Goal: Information Seeking & Learning: Learn about a topic

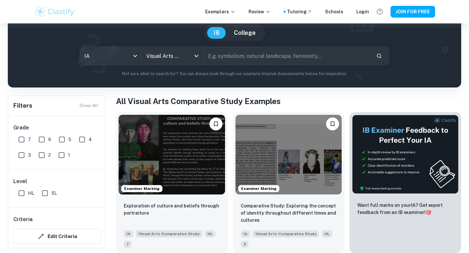
scroll to position [59, 0]
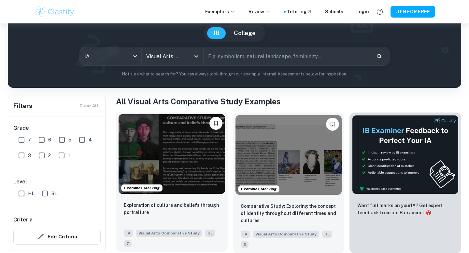
click at [167, 171] on img at bounding box center [171, 154] width 106 height 80
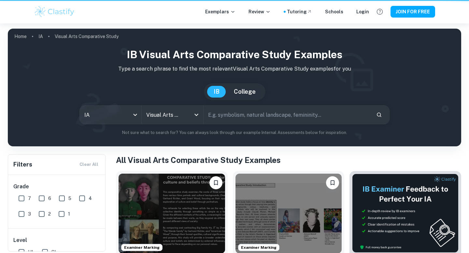
scroll to position [59, 0]
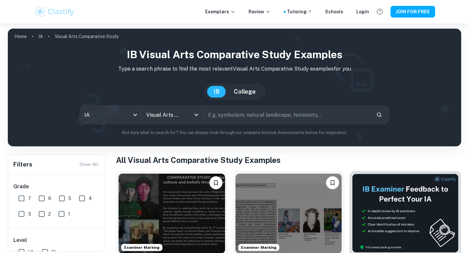
click at [429, 12] on button "JOIN FOR FREE" at bounding box center [412, 12] width 45 height 12
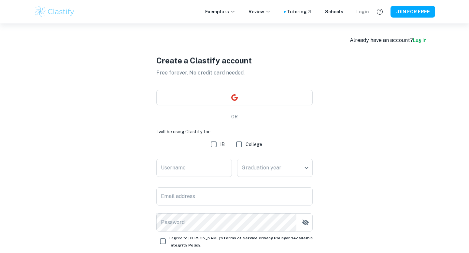
click at [364, 10] on div "Login" at bounding box center [362, 11] width 13 height 7
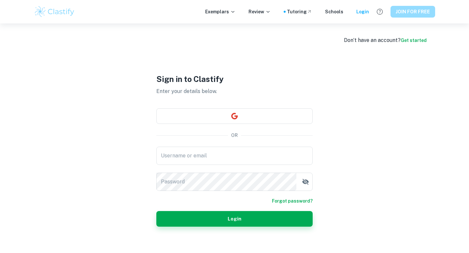
click at [419, 11] on button "JOIN FOR FREE" at bounding box center [412, 12] width 45 height 12
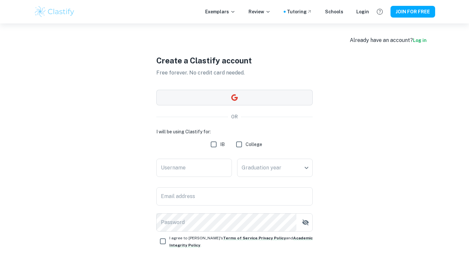
click at [215, 104] on button "button" at bounding box center [234, 98] width 156 height 16
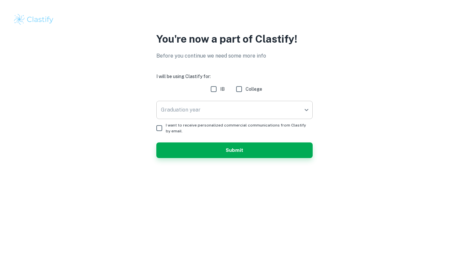
click at [256, 103] on body "We value your privacy We use cookies to enhance your browsing experience, serve…" at bounding box center [234, 126] width 469 height 253
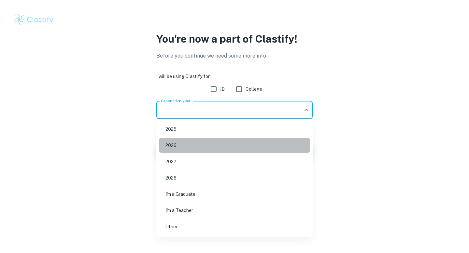
click at [217, 145] on li "2026" at bounding box center [234, 145] width 151 height 15
type input "2026"
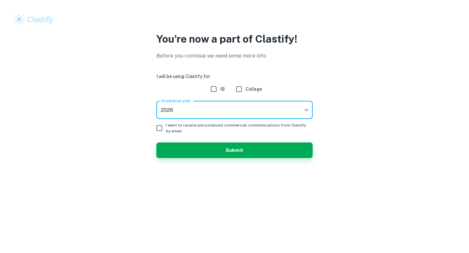
click at [219, 91] on input "IB" at bounding box center [213, 89] width 13 height 13
checkbox input "true"
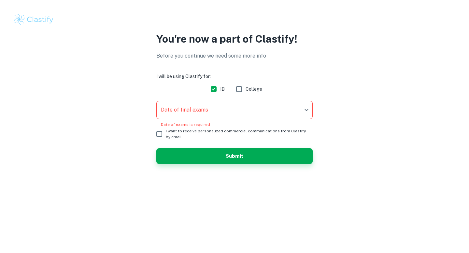
click at [235, 111] on body "We value your privacy We use cookies to enhance your browsing experience, serve…" at bounding box center [234, 126] width 469 height 253
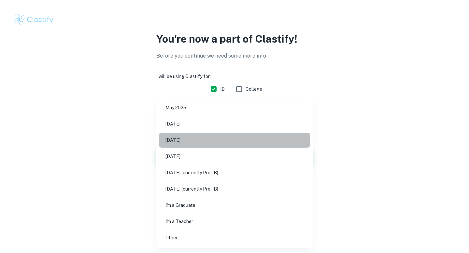
click at [221, 140] on li "[DATE]" at bounding box center [234, 140] width 151 height 15
type input "M26"
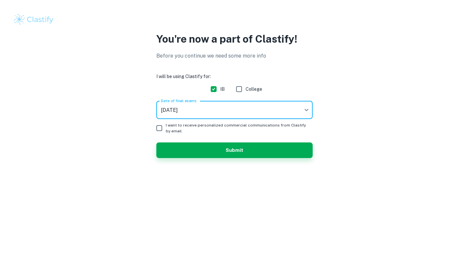
click at [197, 124] on span "I want to receive personalized commercial communications from Clastify by email." at bounding box center [237, 128] width 142 height 12
click at [166, 124] on input "I want to receive personalized commercial communications from Clastify by email." at bounding box center [159, 128] width 13 height 13
checkbox input "true"
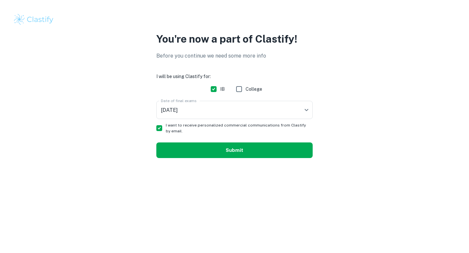
click at [207, 155] on button "Submit" at bounding box center [234, 151] width 156 height 16
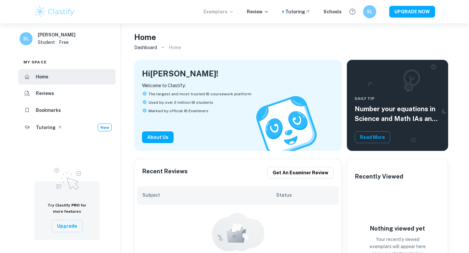
click at [226, 15] on p "Exemplars" at bounding box center [218, 11] width 30 height 7
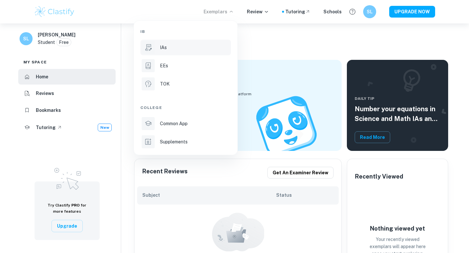
click at [195, 47] on div "IAs" at bounding box center [195, 47] width 70 height 7
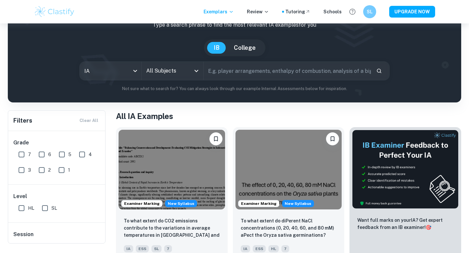
scroll to position [46, 0]
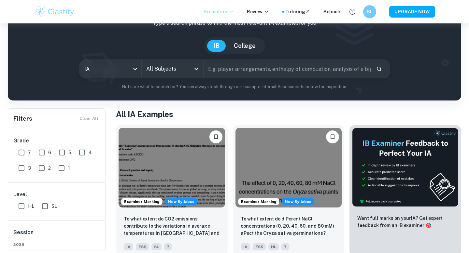
click at [227, 12] on p "Exemplars" at bounding box center [218, 11] width 30 height 7
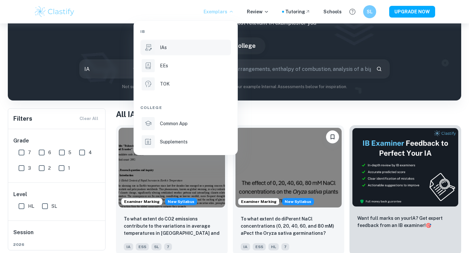
click at [190, 132] on div "IB IAs EEs TOK College Common App Supplements" at bounding box center [185, 88] width 90 height 124
click at [186, 124] on p "Common App" at bounding box center [174, 123] width 28 height 7
type input "common app"
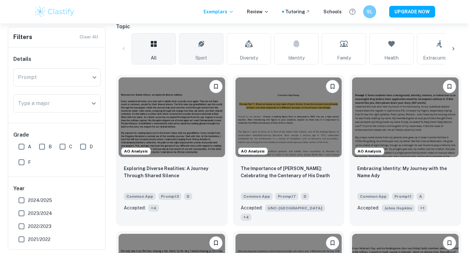
scroll to position [158, 0]
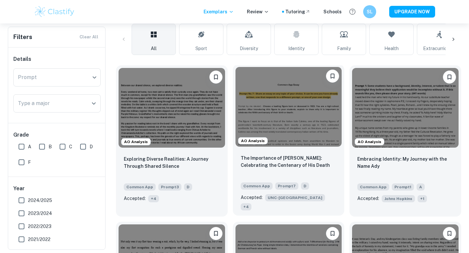
click at [266, 111] on img at bounding box center [288, 107] width 106 height 80
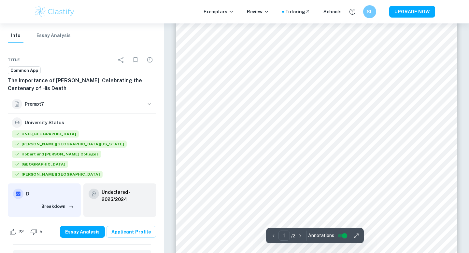
scroll to position [54, 0]
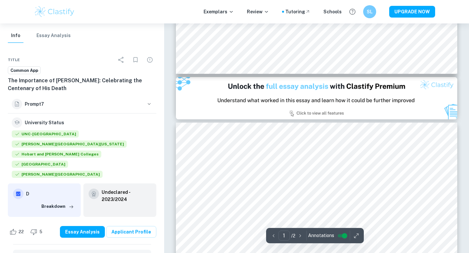
type input "2"
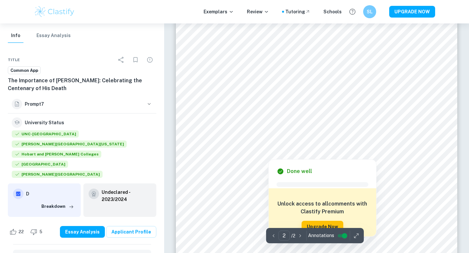
scroll to position [491, 0]
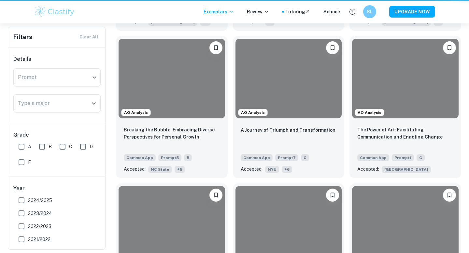
scroll to position [158, 0]
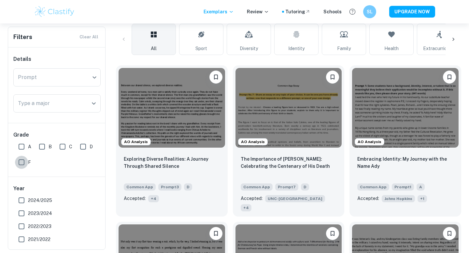
click at [25, 160] on input "F" at bounding box center [21, 162] width 13 height 13
checkbox input "true"
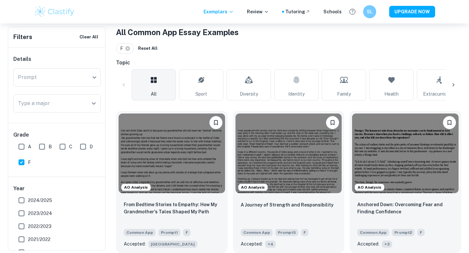
scroll to position [128, 0]
click at [179, 141] on img at bounding box center [171, 153] width 106 height 80
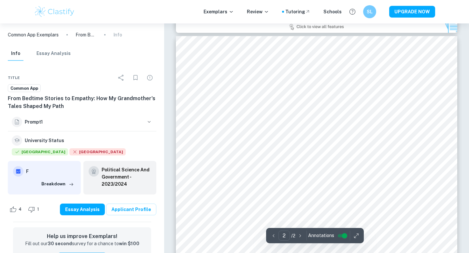
type input "1"
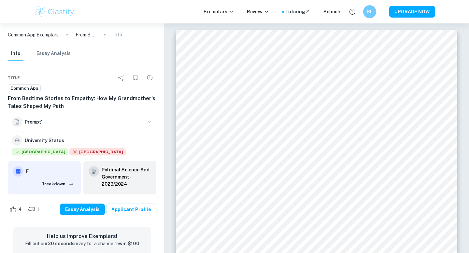
scroll to position [128, 0]
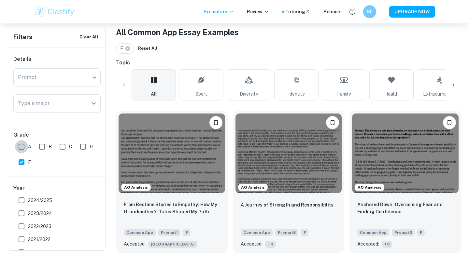
click at [21, 150] on input "A" at bounding box center [21, 146] width 13 height 13
checkbox input "true"
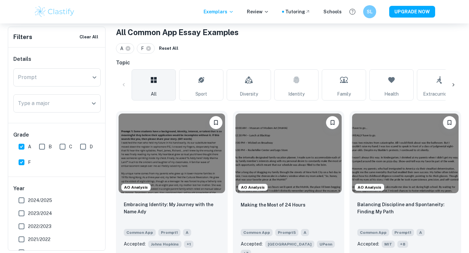
click at [24, 163] on input "F" at bounding box center [21, 162] width 13 height 13
checkbox input "false"
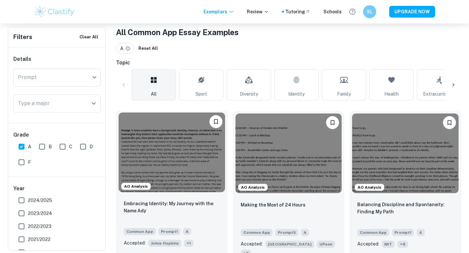
click at [160, 157] on img at bounding box center [171, 153] width 106 height 80
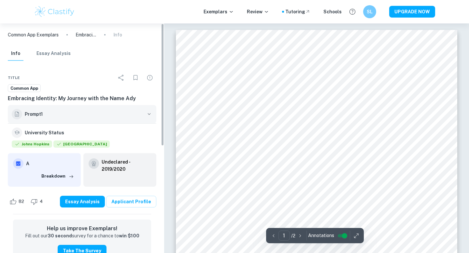
click at [138, 113] on h6 "Prompt 1" at bounding box center [84, 114] width 118 height 7
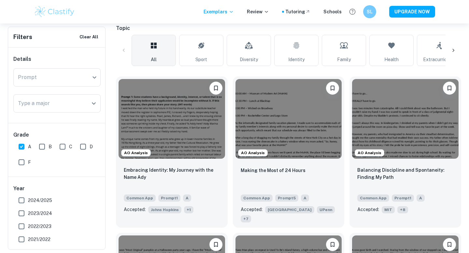
scroll to position [170, 0]
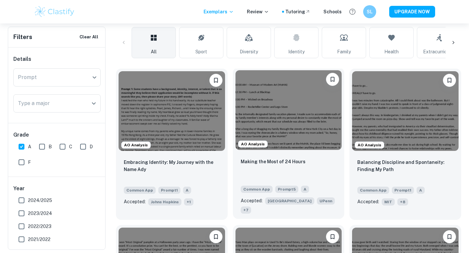
click at [258, 94] on img at bounding box center [288, 110] width 106 height 80
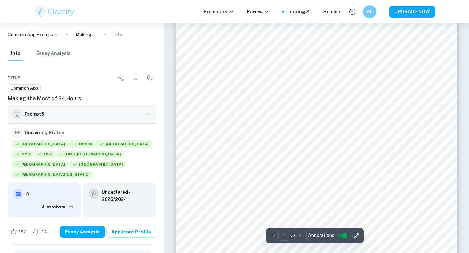
scroll to position [154, 0]
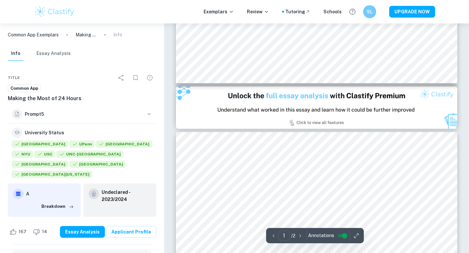
type input "2"
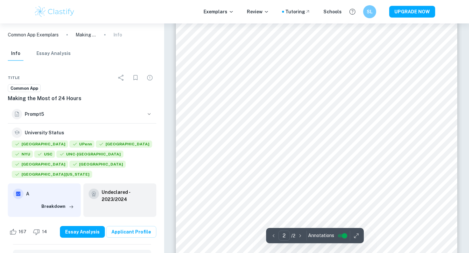
scroll to position [554, 0]
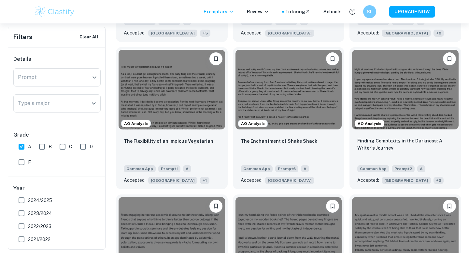
scroll to position [3663, 0]
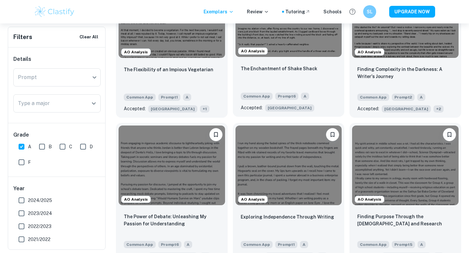
click at [281, 47] on img at bounding box center [288, 17] width 106 height 80
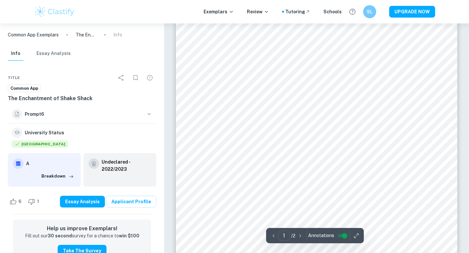
scroll to position [123, 0]
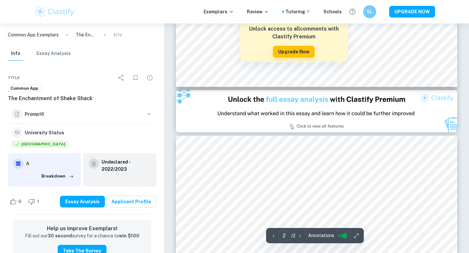
type input "2"
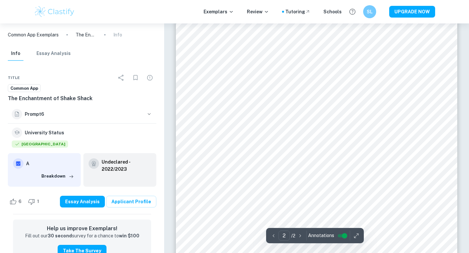
scroll to position [559, 0]
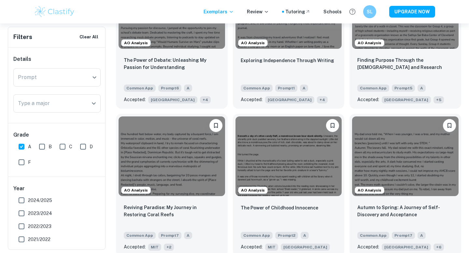
scroll to position [3833, 0]
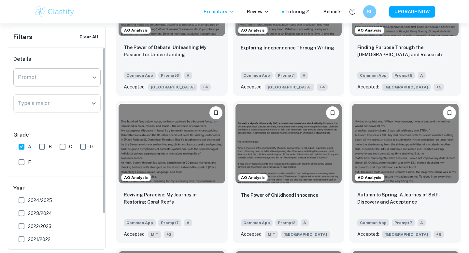
click at [89, 76] on div "​ Prompt" at bounding box center [56, 77] width 87 height 18
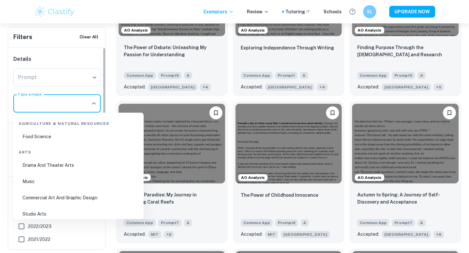
click at [74, 103] on input "Type a major" at bounding box center [52, 103] width 72 height 12
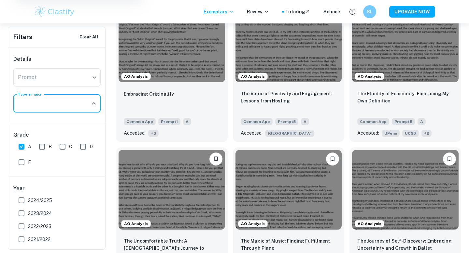
scroll to position [0, 0]
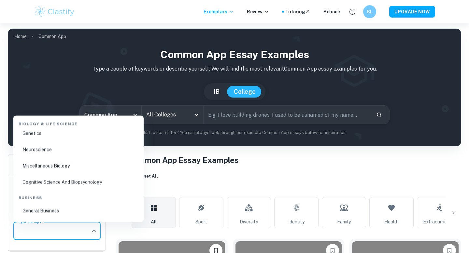
click at [267, 164] on h1 "All Common App Essay Examples" at bounding box center [288, 160] width 345 height 12
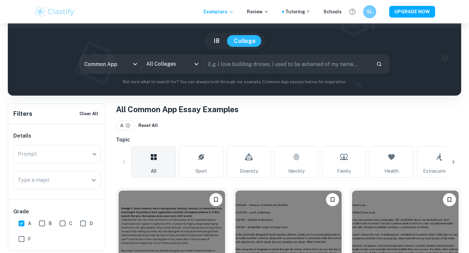
scroll to position [51, 0]
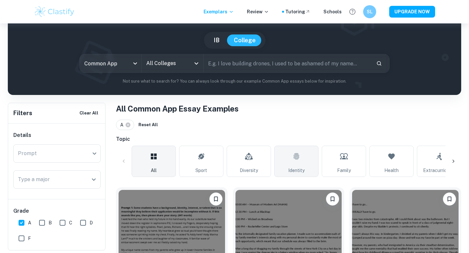
click at [298, 157] on icon at bounding box center [296, 157] width 8 height 16
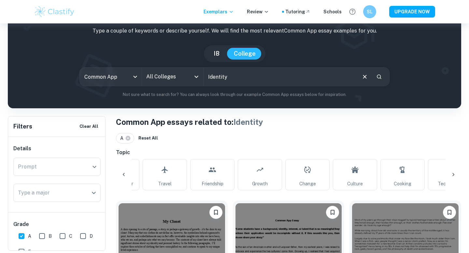
scroll to position [0, 323]
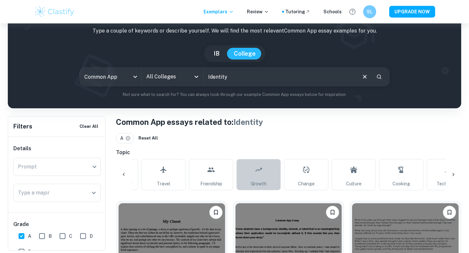
click at [252, 181] on span "Growth" at bounding box center [259, 183] width 16 height 7
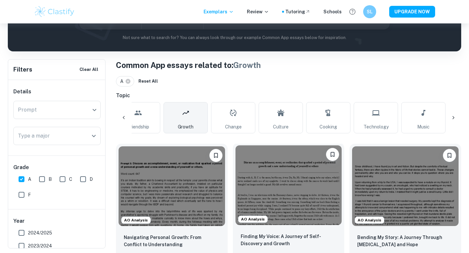
scroll to position [93, 0]
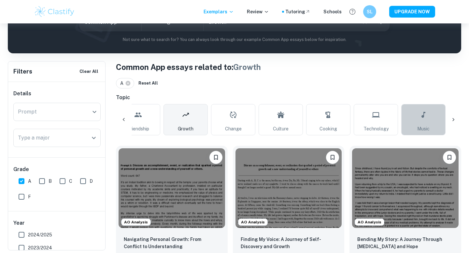
click at [418, 120] on link "Music" at bounding box center [423, 119] width 44 height 31
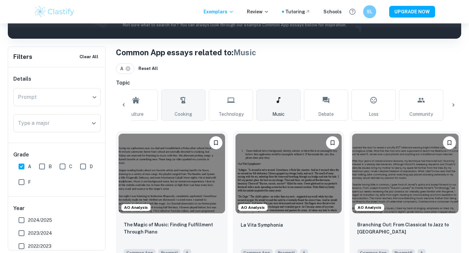
scroll to position [0, 542]
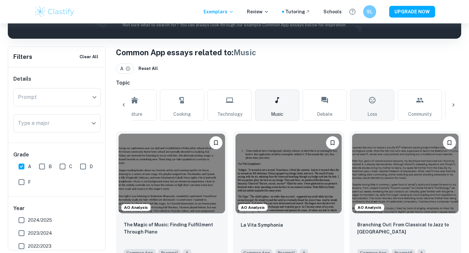
click at [374, 104] on icon at bounding box center [372, 100] width 8 height 16
type input "Loss"
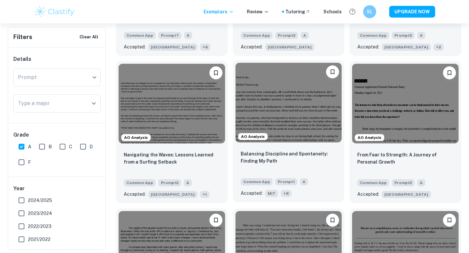
scroll to position [332, 0]
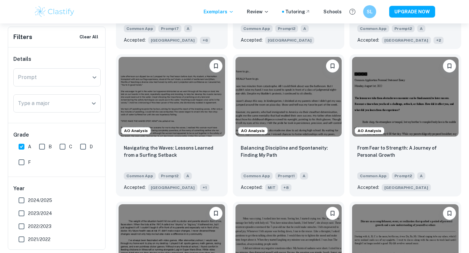
click at [23, 160] on input "F" at bounding box center [21, 162] width 13 height 13
checkbox input "true"
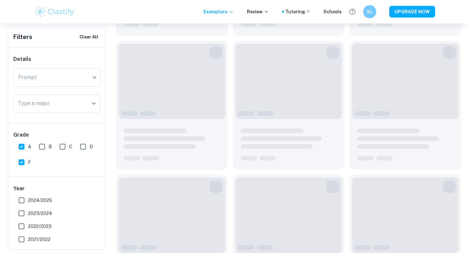
click at [21, 145] on input "A" at bounding box center [21, 146] width 13 height 13
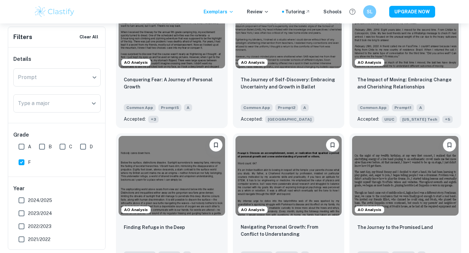
scroll to position [1582, 0]
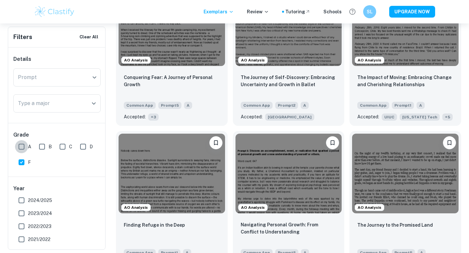
click at [23, 145] on input "A" at bounding box center [21, 146] width 13 height 13
checkbox input "true"
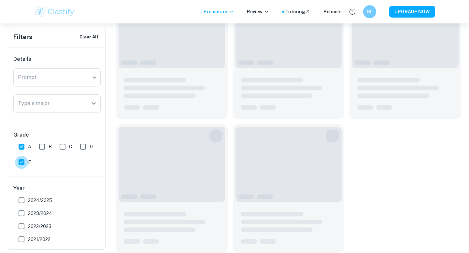
click at [23, 162] on input "F" at bounding box center [21, 162] width 13 height 13
checkbox input "false"
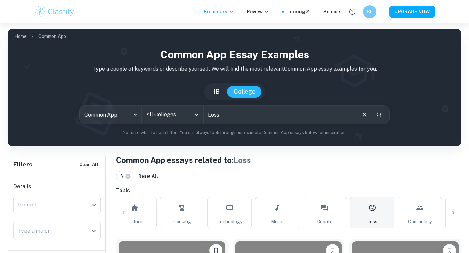
scroll to position [79, 0]
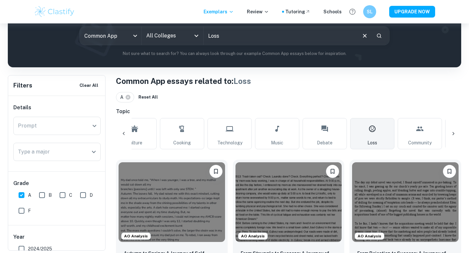
click at [450, 134] on icon at bounding box center [453, 134] width 7 height 7
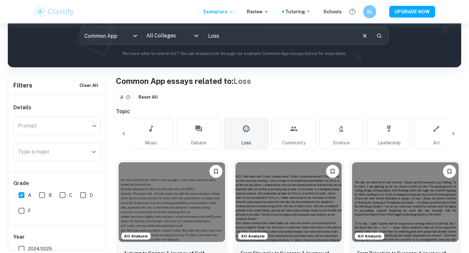
scroll to position [0, 728]
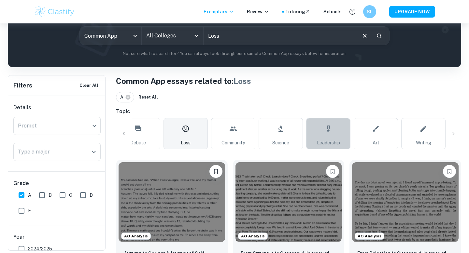
click at [324, 138] on link "Leadership" at bounding box center [328, 133] width 44 height 31
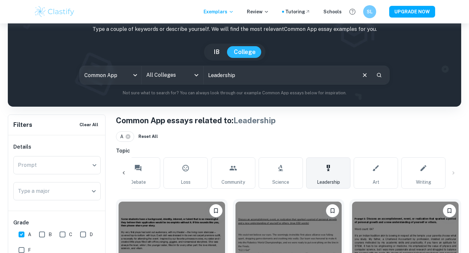
scroll to position [58, 0]
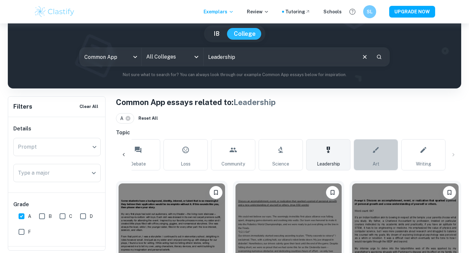
click at [369, 158] on link "Art" at bounding box center [375, 154] width 44 height 31
type input "Art"
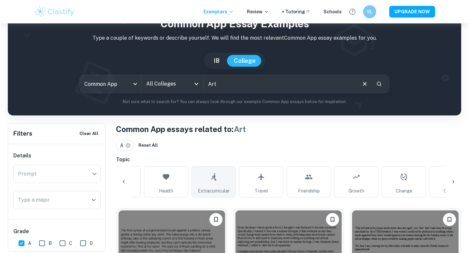
scroll to position [30, 0]
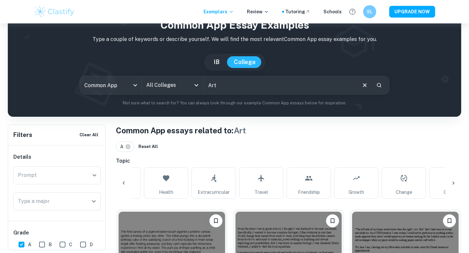
click at [218, 60] on button "IB" at bounding box center [216, 62] width 19 height 12
type input "ia"
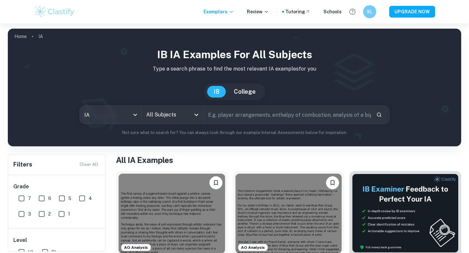
click at [186, 115] on input "All Subjects" at bounding box center [168, 115] width 46 height 12
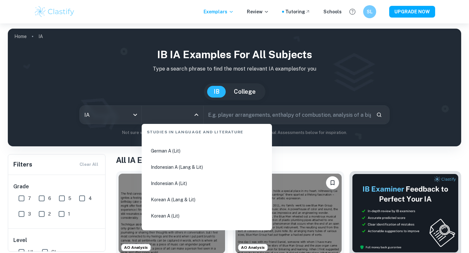
scroll to position [224, 0]
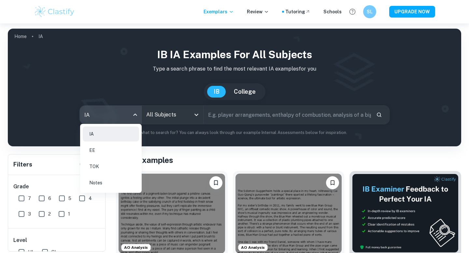
click at [112, 108] on body "We value your privacy We use cookies to enhance your browsing experience, serve…" at bounding box center [234, 149] width 469 height 253
click at [155, 114] on div at bounding box center [234, 126] width 469 height 253
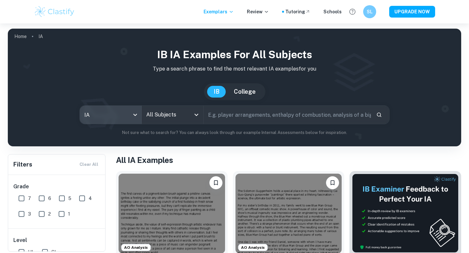
click at [180, 119] on input "All Subjects" at bounding box center [168, 115] width 46 height 12
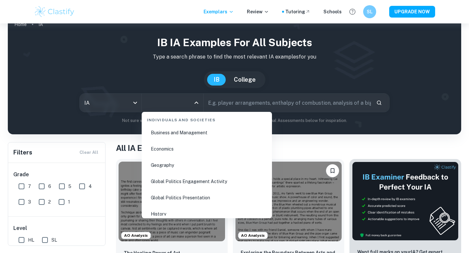
scroll to position [7, 0]
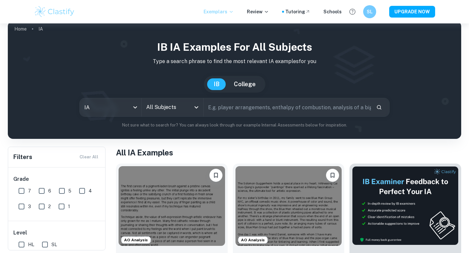
click at [219, 11] on p "Exemplars" at bounding box center [218, 11] width 30 height 7
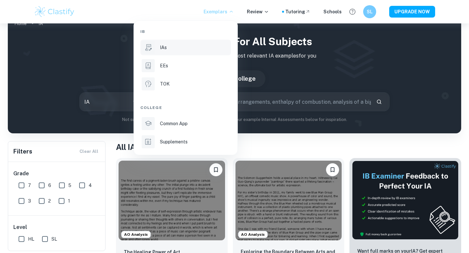
scroll to position [14, 0]
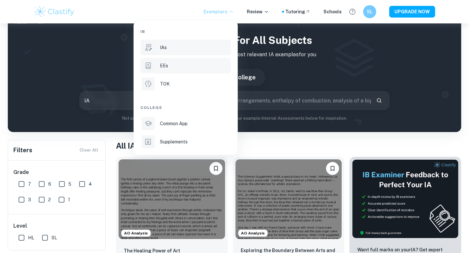
click at [179, 68] on div "EEs" at bounding box center [195, 65] width 70 height 7
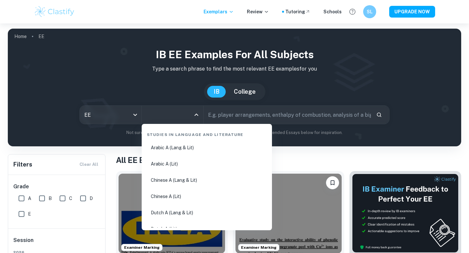
click at [183, 120] on input "All Subjects" at bounding box center [168, 115] width 46 height 12
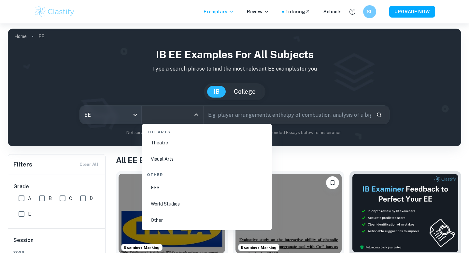
click at [117, 117] on body "We value your privacy We use cookies to enhance your browsing experience, serve…" at bounding box center [234, 149] width 469 height 253
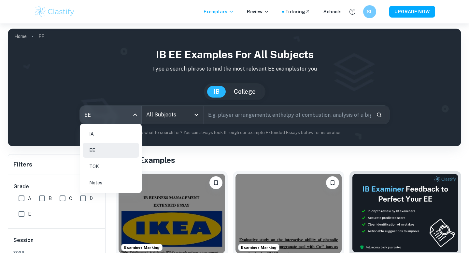
click at [119, 131] on li "IA" at bounding box center [111, 134] width 56 height 15
type input "ia"
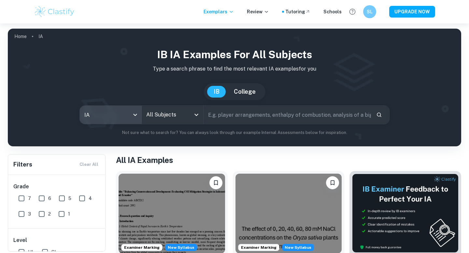
click at [169, 119] on input "All Subjects" at bounding box center [168, 115] width 46 height 12
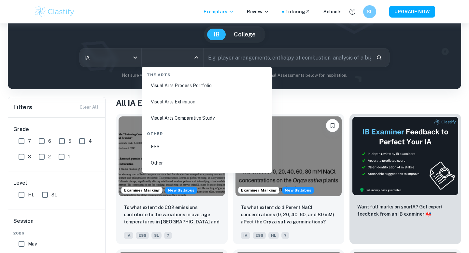
scroll to position [24, 0]
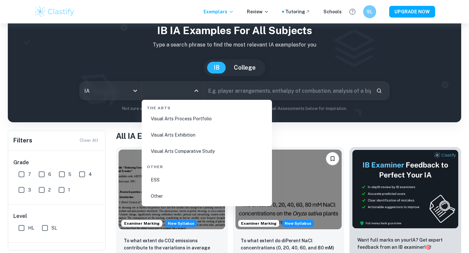
click at [173, 151] on li "Visual Arts Comparative Study" at bounding box center [206, 151] width 125 height 15
type input "Visual Arts Comparative Study"
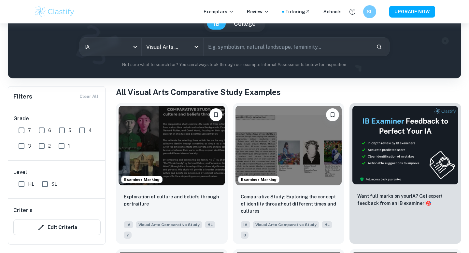
scroll to position [73, 0]
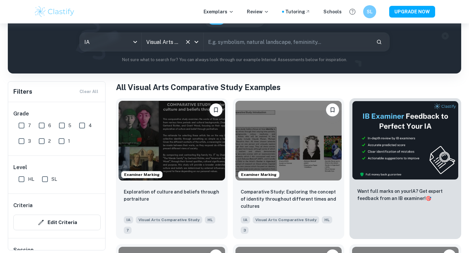
click at [157, 40] on input "Visual Arts Comparative Study" at bounding box center [163, 42] width 37 height 12
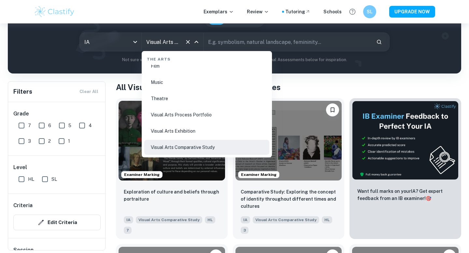
scroll to position [1221, 0]
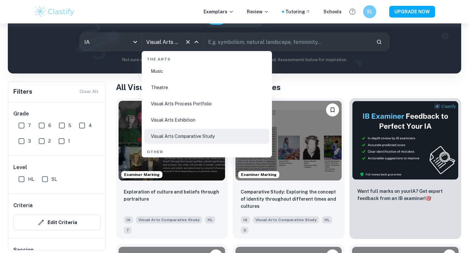
click at [171, 118] on li "Visual Arts Exhibition" at bounding box center [206, 120] width 125 height 15
type input "Visual Arts Exhibition"
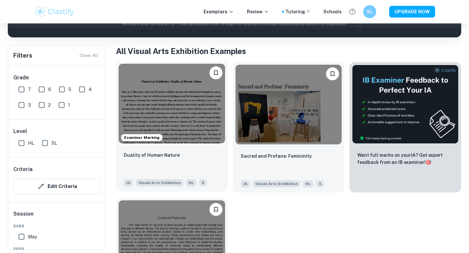
scroll to position [109, 0]
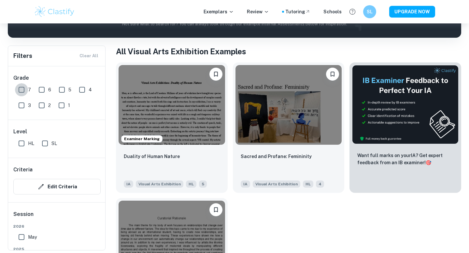
click at [20, 92] on input "7" at bounding box center [21, 89] width 13 height 13
checkbox input "true"
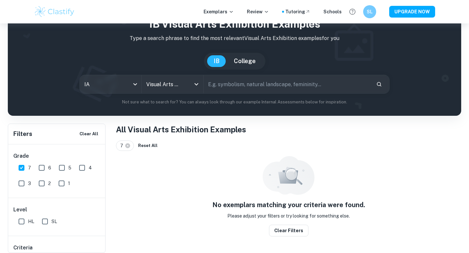
scroll to position [23, 0]
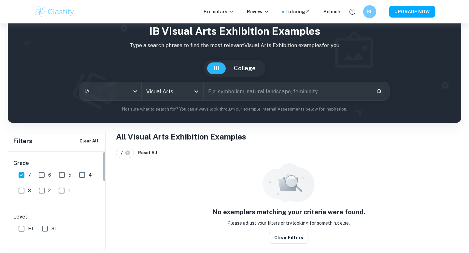
click at [42, 175] on input "6" at bounding box center [41, 175] width 13 height 13
checkbox input "true"
click at [61, 175] on input "5" at bounding box center [61, 175] width 13 height 13
checkbox input "true"
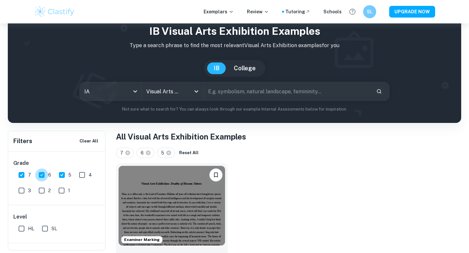
click at [44, 177] on input "6" at bounding box center [41, 175] width 13 height 13
checkbox input "false"
click at [21, 174] on input "7" at bounding box center [21, 175] width 13 height 13
checkbox input "false"
click at [84, 172] on input "4" at bounding box center [82, 175] width 13 height 13
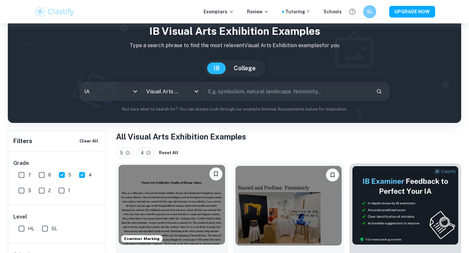
scroll to position [152, 0]
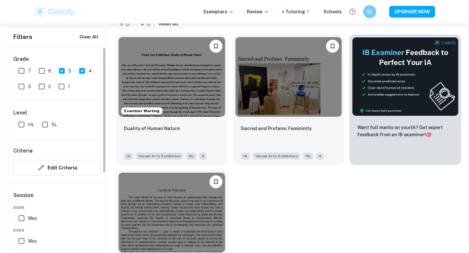
click at [85, 74] on input "4" at bounding box center [82, 70] width 13 height 13
checkbox input "false"
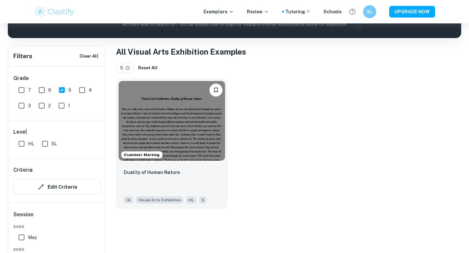
click at [64, 74] on div "Grade 7 6 5 4 3 2 1" at bounding box center [57, 93] width 98 height 53
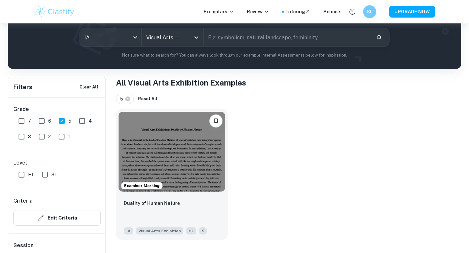
scroll to position [64, 0]
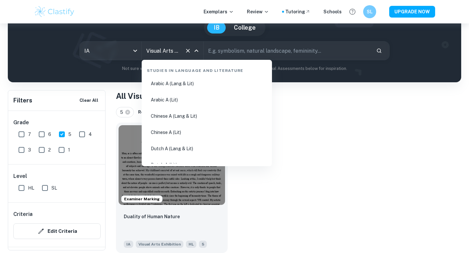
click at [163, 54] on input "Visual Arts Exhibition" at bounding box center [163, 51] width 37 height 12
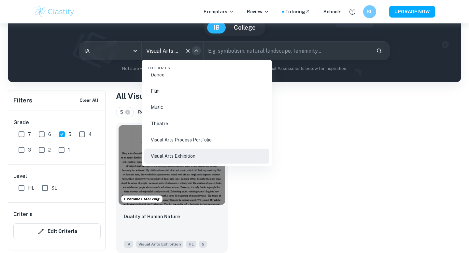
click at [197, 50] on icon "Close" at bounding box center [196, 51] width 8 height 8
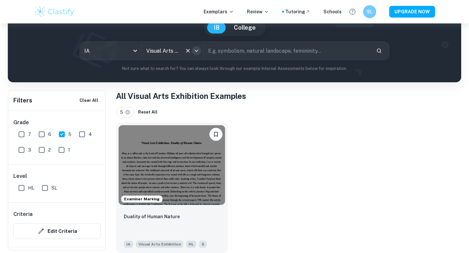
click at [197, 50] on icon "Open" at bounding box center [196, 51] width 8 height 8
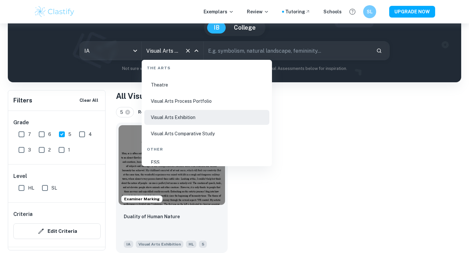
scroll to position [1234, 0]
click at [187, 101] on li "Visual Arts Process Portfolio" at bounding box center [206, 99] width 125 height 15
type input "Visual Arts Process Portfolio"
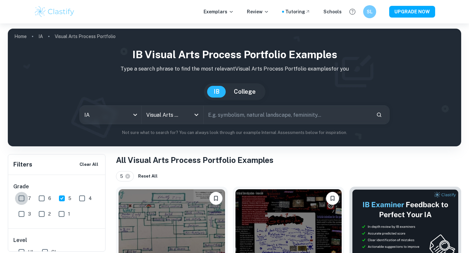
click at [23, 198] on input "7" at bounding box center [21, 198] width 13 height 13
checkbox input "true"
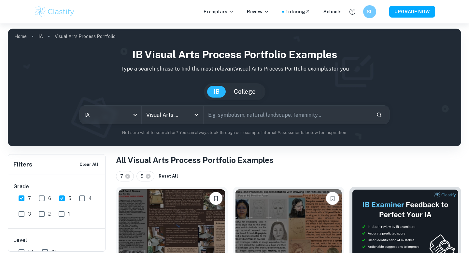
click at [64, 198] on input "5" at bounding box center [61, 198] width 13 height 13
checkbox input "false"
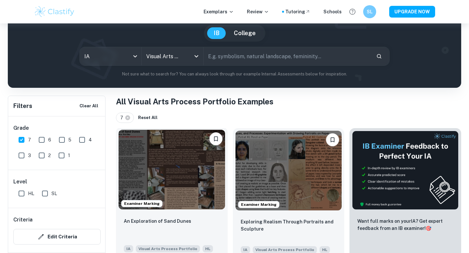
scroll to position [71, 0]
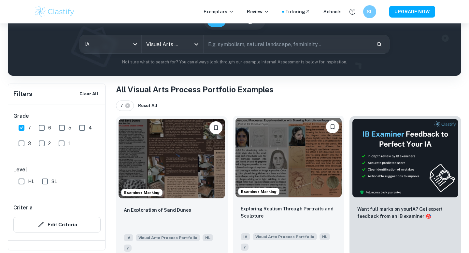
click at [279, 170] on img at bounding box center [288, 158] width 106 height 80
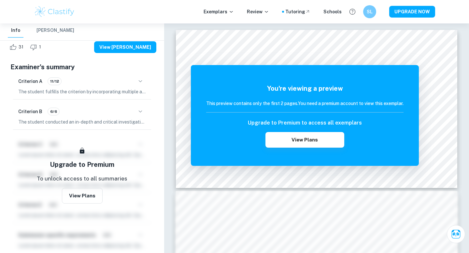
scroll to position [134, 0]
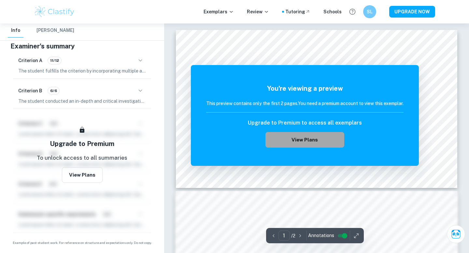
click at [311, 139] on button "View Plans" at bounding box center [304, 140] width 79 height 16
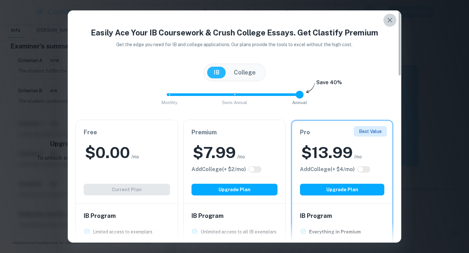
click at [389, 15] on button "button" at bounding box center [389, 20] width 13 height 13
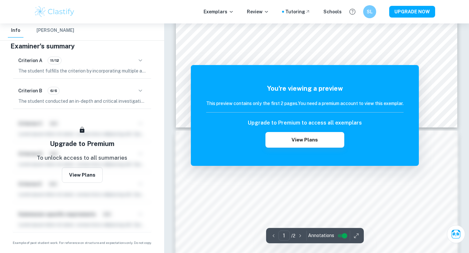
scroll to position [62, 0]
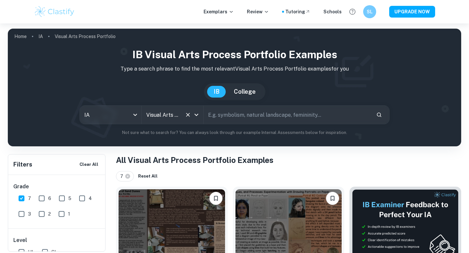
click at [164, 112] on input "Visual Arts Process Portfolio" at bounding box center [163, 115] width 37 height 12
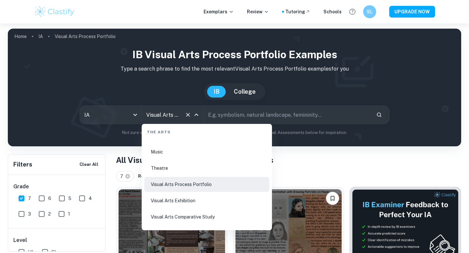
scroll to position [1217, 0]
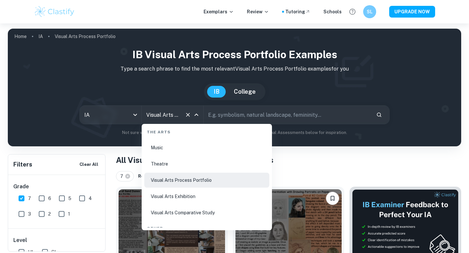
click at [171, 210] on li "Visual Arts Comparative Study" at bounding box center [206, 212] width 125 height 15
type input "Visual Arts Comparative Study"
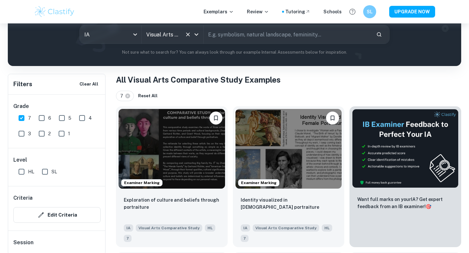
scroll to position [104, 0]
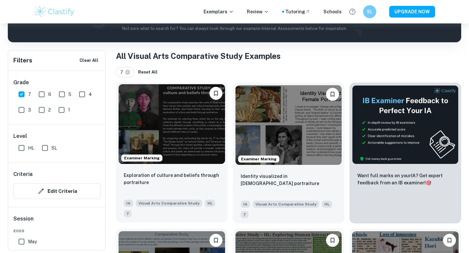
click at [177, 127] on img at bounding box center [171, 124] width 106 height 80
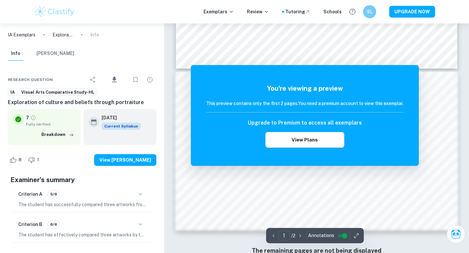
scroll to position [141, 0]
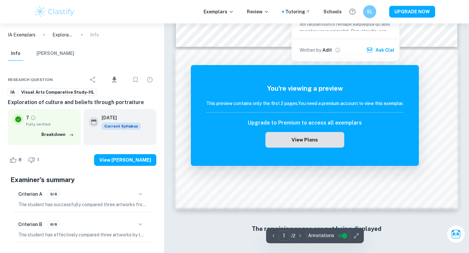
click at [297, 142] on button "View Plans" at bounding box center [304, 140] width 79 height 16
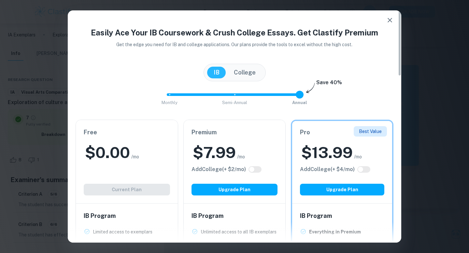
click at [133, 157] on span "/mo" at bounding box center [135, 156] width 8 height 7
click at [114, 147] on h2 "$ 0.00" at bounding box center [107, 152] width 45 height 21
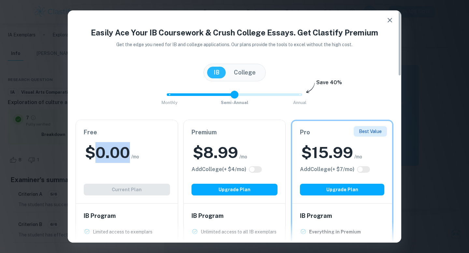
drag, startPoint x: 300, startPoint y: 97, endPoint x: 205, endPoint y: 97, distance: 94.7
click at [205, 97] on span "Monthly Semi-Annual Annual" at bounding box center [234, 94] width 130 height 11
type input "2"
drag, startPoint x: 238, startPoint y: 93, endPoint x: 363, endPoint y: 94, distance: 125.0
click at [358, 94] on div "Monthly Semi-Annual Annual Save 40%" at bounding box center [235, 98] width 318 height 18
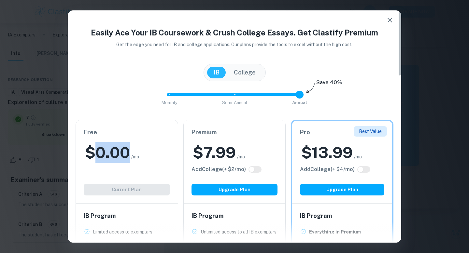
click at [250, 72] on button "College" at bounding box center [244, 73] width 35 height 12
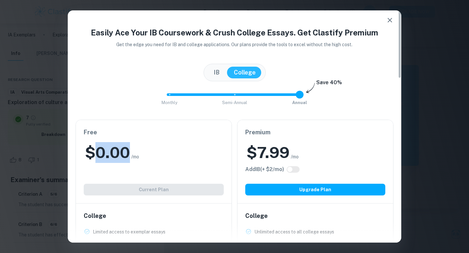
click at [208, 68] on button "IB" at bounding box center [216, 73] width 19 height 12
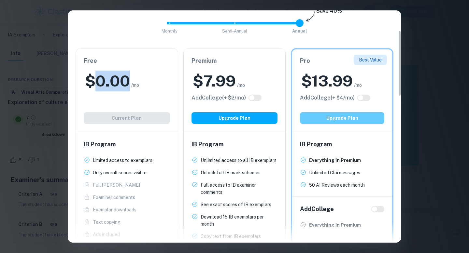
scroll to position [0, 0]
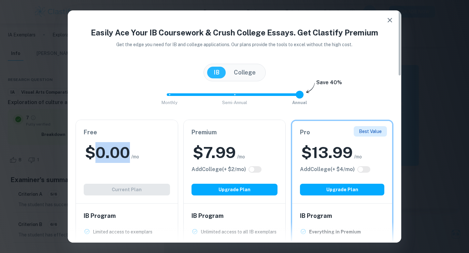
click at [390, 21] on icon "button" at bounding box center [390, 20] width 8 height 8
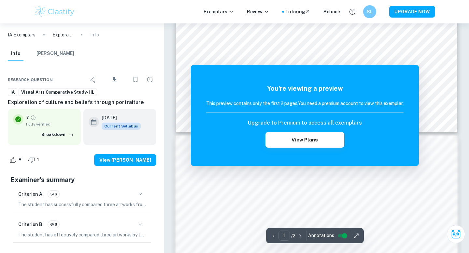
scroll to position [141, 0]
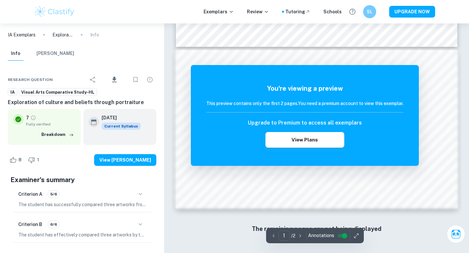
click at [300, 236] on icon "button" at bounding box center [300, 235] width 2 height 3
click at [47, 54] on button "[PERSON_NAME]" at bounding box center [55, 54] width 38 height 14
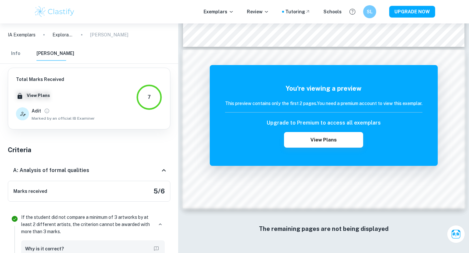
click at [17, 53] on button "Info" at bounding box center [16, 54] width 16 height 14
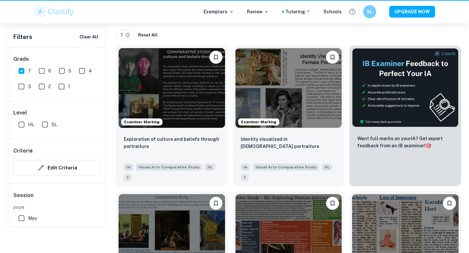
scroll to position [104, 0]
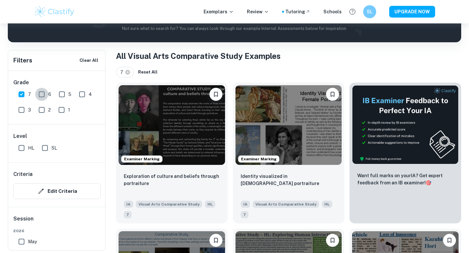
click at [43, 97] on input "6" at bounding box center [41, 94] width 13 height 13
checkbox input "true"
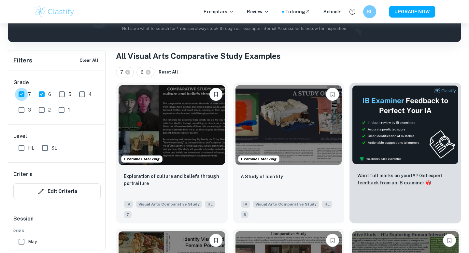
click at [23, 95] on input "7" at bounding box center [21, 94] width 13 height 13
checkbox input "false"
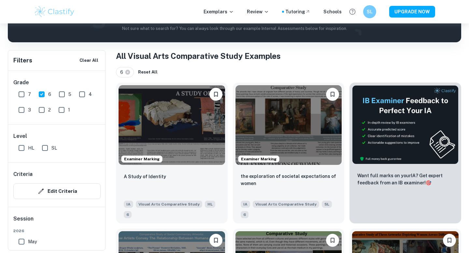
click at [62, 110] on input "1" at bounding box center [61, 109] width 13 height 13
checkbox input "true"
click at [36, 95] on input "6" at bounding box center [41, 94] width 13 height 13
checkbox input "false"
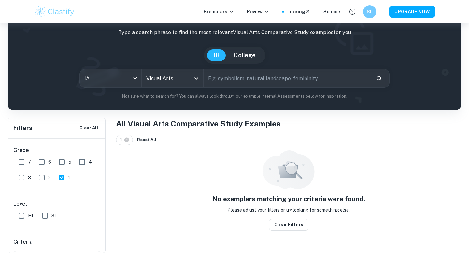
scroll to position [23, 0]
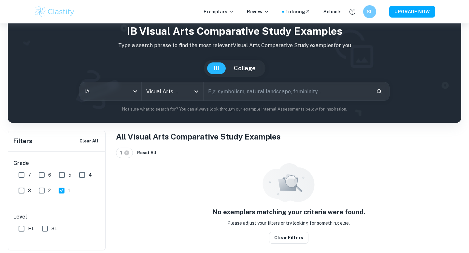
click at [40, 192] on input "2" at bounding box center [41, 190] width 13 height 13
checkbox input "true"
click at [65, 190] on input "1" at bounding box center [61, 190] width 13 height 13
checkbox input "false"
click at [20, 192] on input "3" at bounding box center [21, 190] width 13 height 13
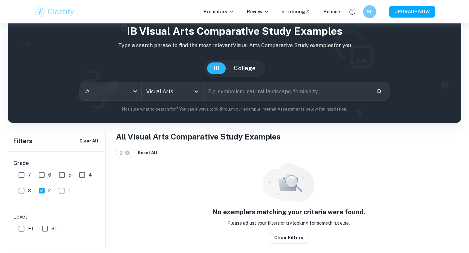
checkbox input "true"
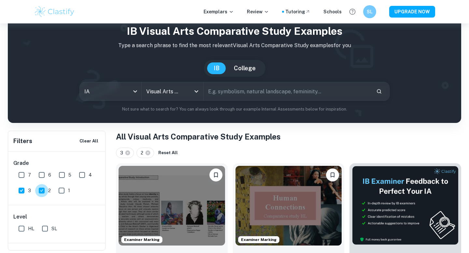
click at [41, 190] on input "2" at bounding box center [41, 190] width 13 height 13
checkbox input "false"
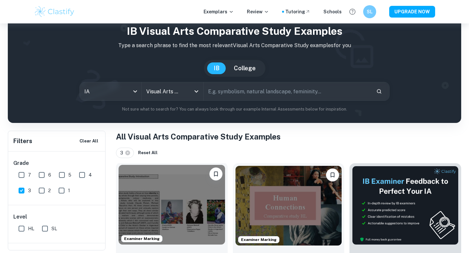
scroll to position [65, 0]
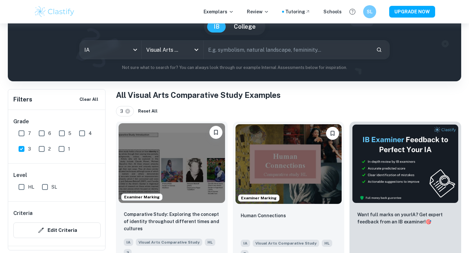
click at [150, 173] on img at bounding box center [171, 163] width 106 height 80
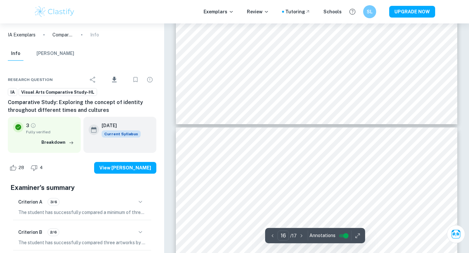
scroll to position [3181, 0]
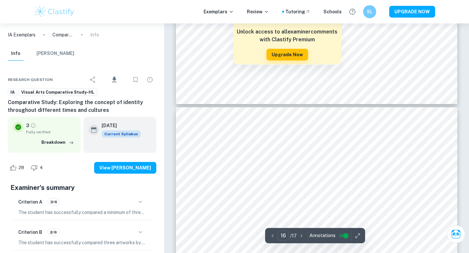
type input "17"
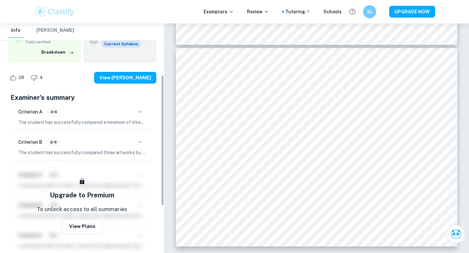
scroll to position [90, 0]
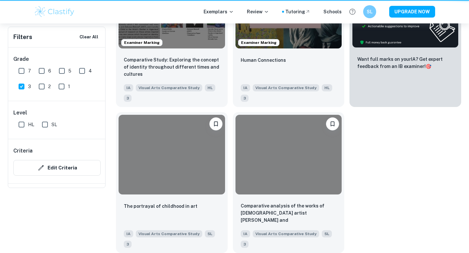
scroll to position [65, 0]
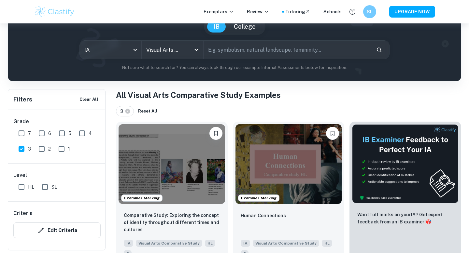
click at [78, 138] on input "4" at bounding box center [82, 133] width 13 height 13
checkbox input "true"
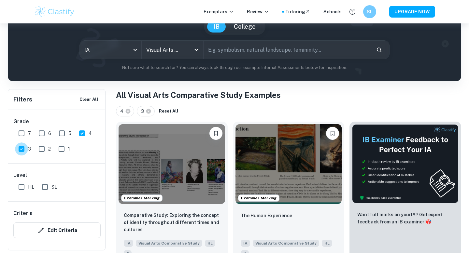
click at [19, 148] on input "3" at bounding box center [21, 149] width 13 height 13
checkbox input "false"
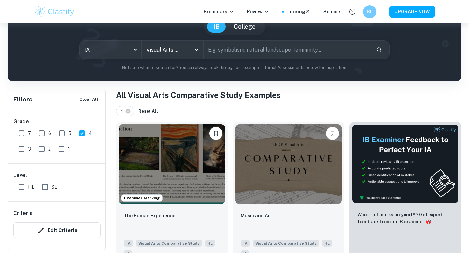
click at [65, 132] on input "5" at bounding box center [61, 133] width 13 height 13
checkbox input "true"
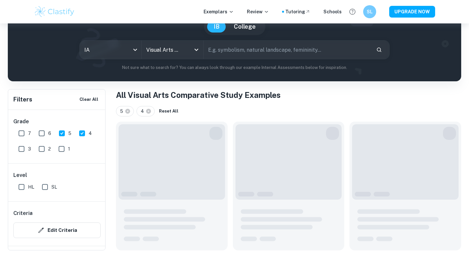
click at [82, 132] on input "4" at bounding box center [82, 133] width 13 height 13
checkbox input "false"
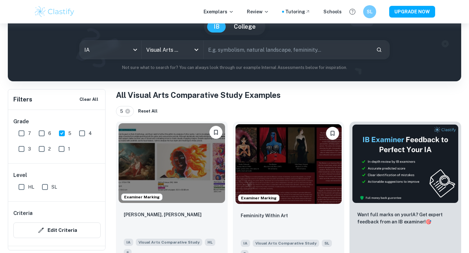
click at [183, 175] on img at bounding box center [171, 163] width 106 height 80
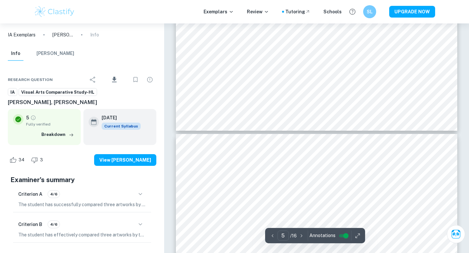
scroll to position [793, 0]
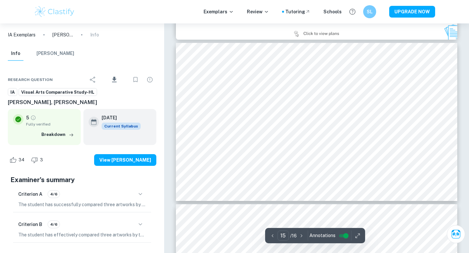
type input "16"
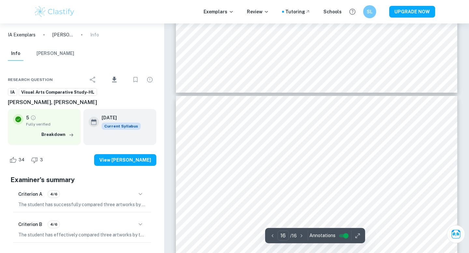
scroll to position [2545, 0]
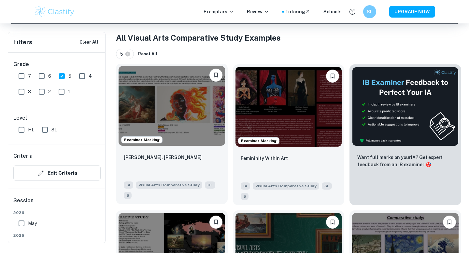
scroll to position [123, 0]
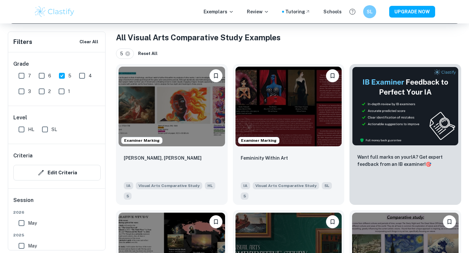
click at [43, 75] on input "6" at bounding box center [41, 75] width 13 height 13
checkbox input "true"
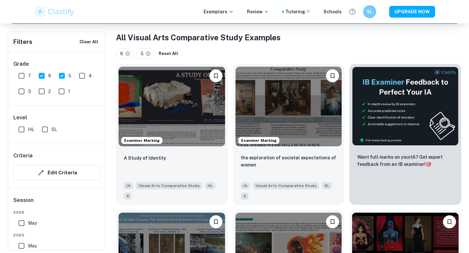
click at [62, 74] on input "5" at bounding box center [61, 75] width 13 height 13
checkbox input "false"
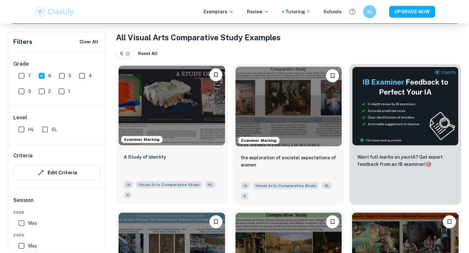
click at [165, 112] on img at bounding box center [171, 106] width 106 height 80
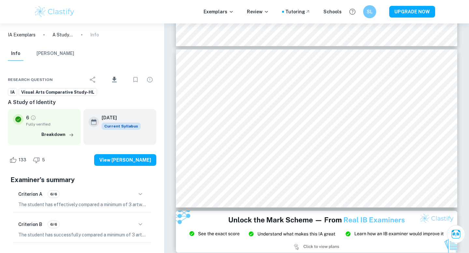
scroll to position [2218, 0]
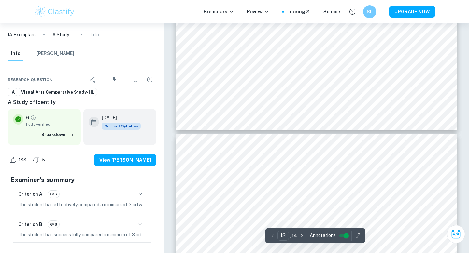
type input "12"
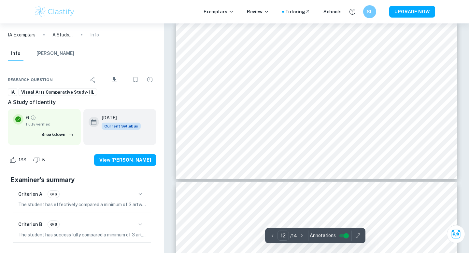
scroll to position [1929, 0]
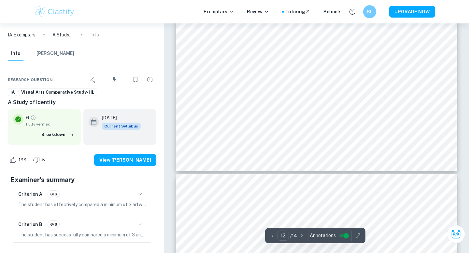
click at [91, 92] on span "Visual Arts Comparative Study-HL" at bounding box center [58, 92] width 78 height 7
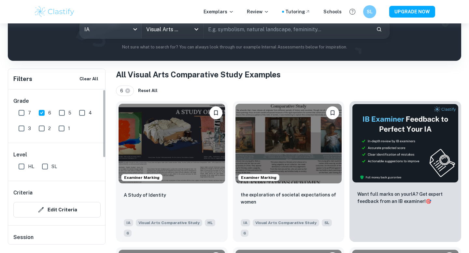
scroll to position [96, 0]
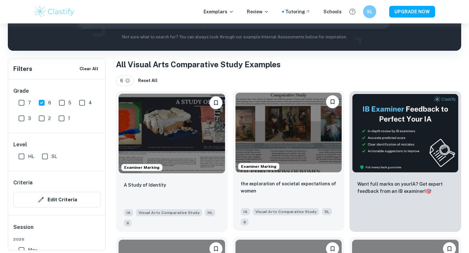
click at [276, 142] on img at bounding box center [288, 133] width 106 height 80
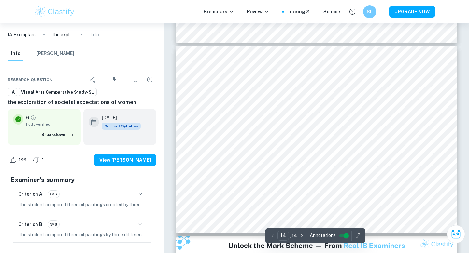
scroll to position [2600, 0]
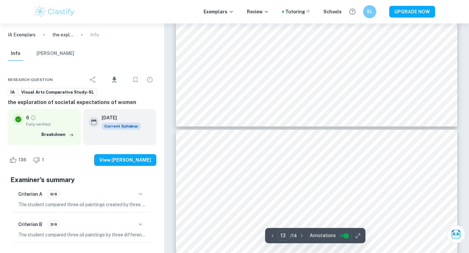
type input "12"
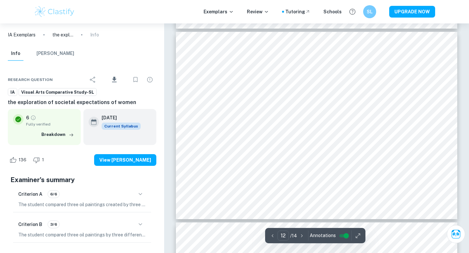
scroll to position [2232, 0]
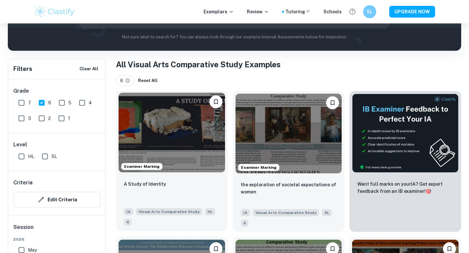
scroll to position [212, 0]
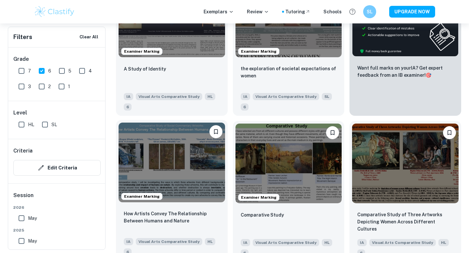
click at [181, 184] on img at bounding box center [171, 163] width 106 height 80
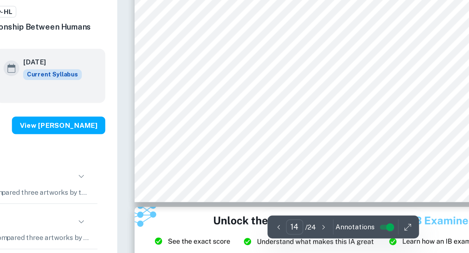
scroll to position [2204, 0]
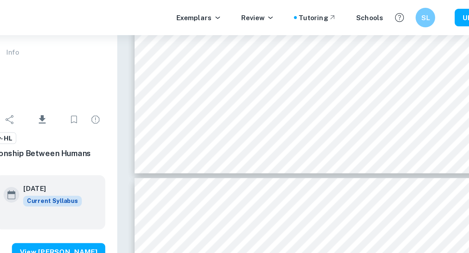
type input "13"
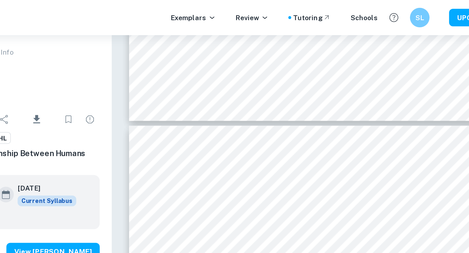
scroll to position [2020, 0]
